Goal: Task Accomplishment & Management: Manage account settings

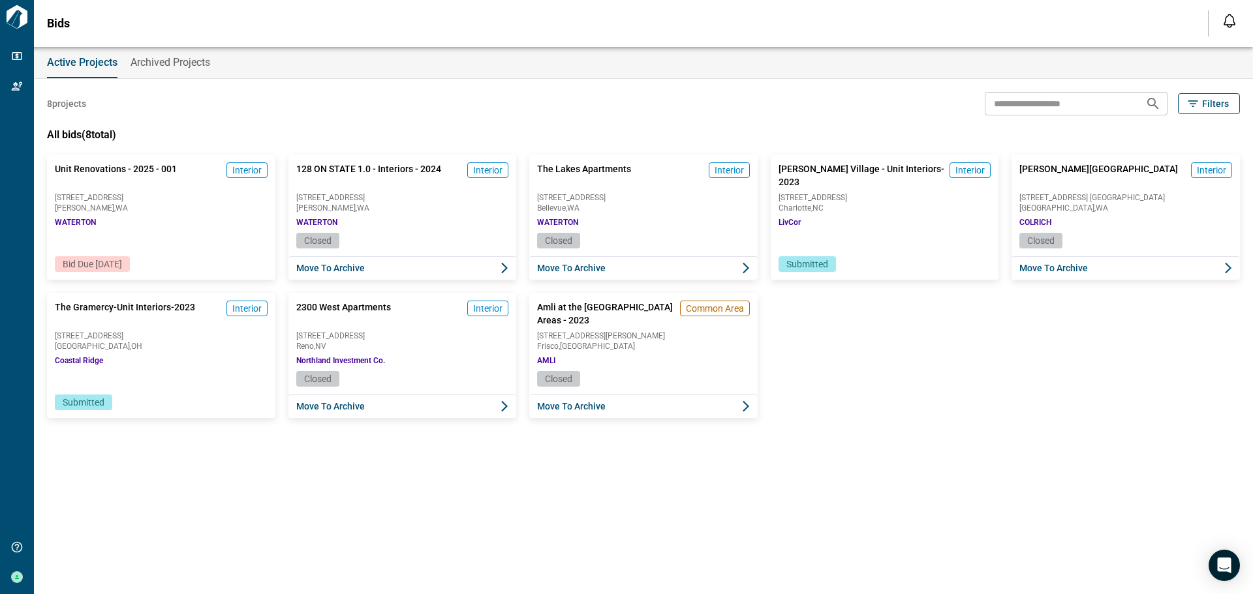
click at [122, 260] on span "Bid Due [DATE]" at bounding box center [92, 264] width 59 height 10
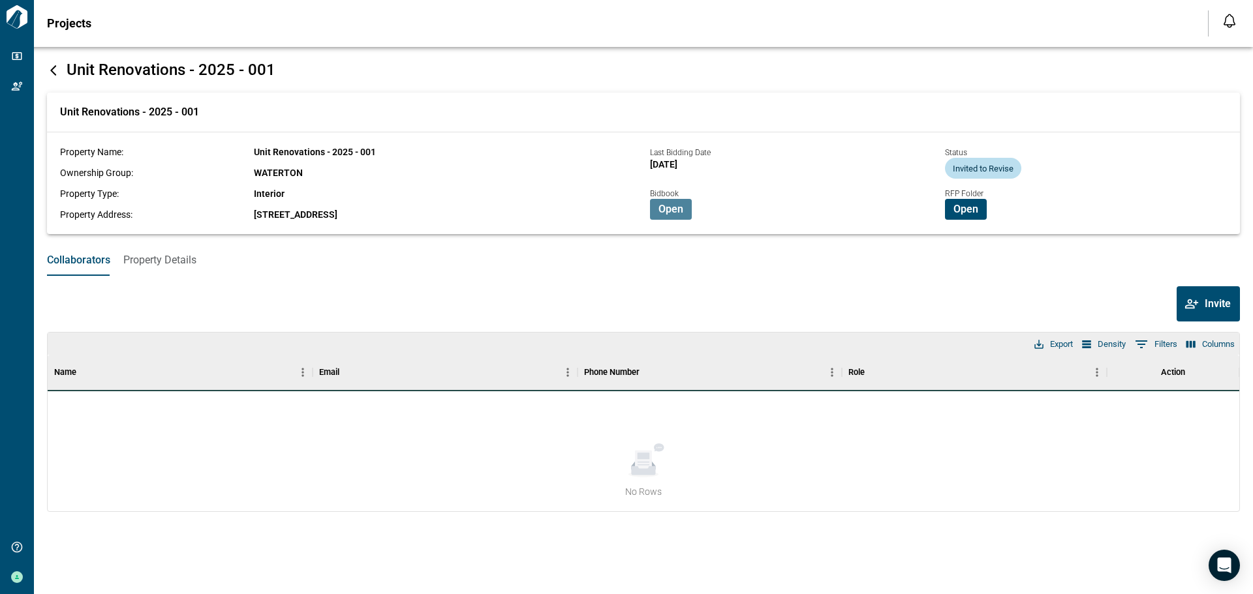
click at [668, 210] on span "Open" at bounding box center [670, 209] width 25 height 13
